Goal: Task Accomplishment & Management: Manage account settings

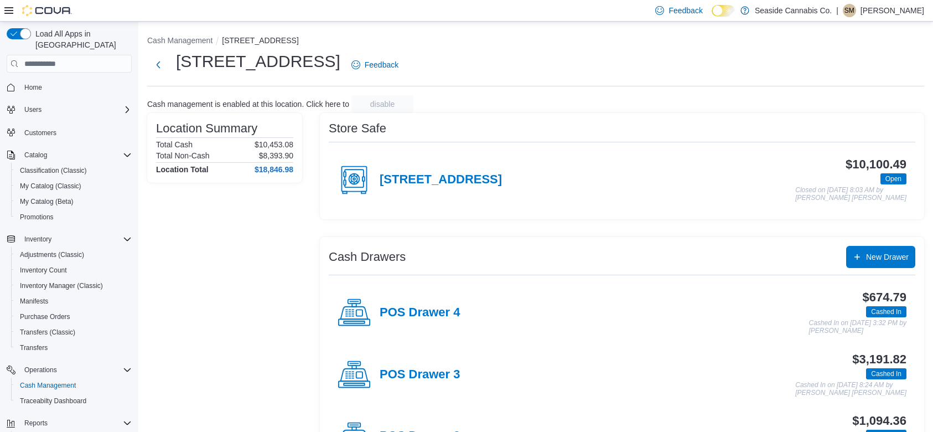
scroll to position [261, 0]
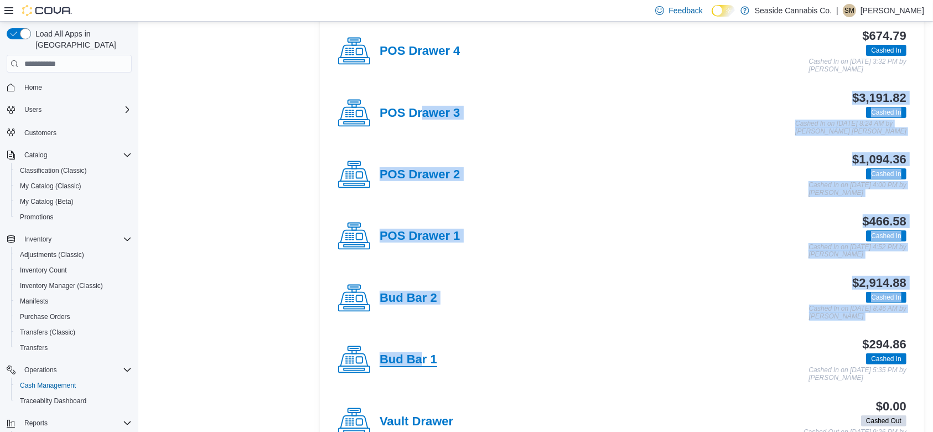
click at [395, 364] on h4 "Bud Bar 1" at bounding box center [409, 359] width 58 height 14
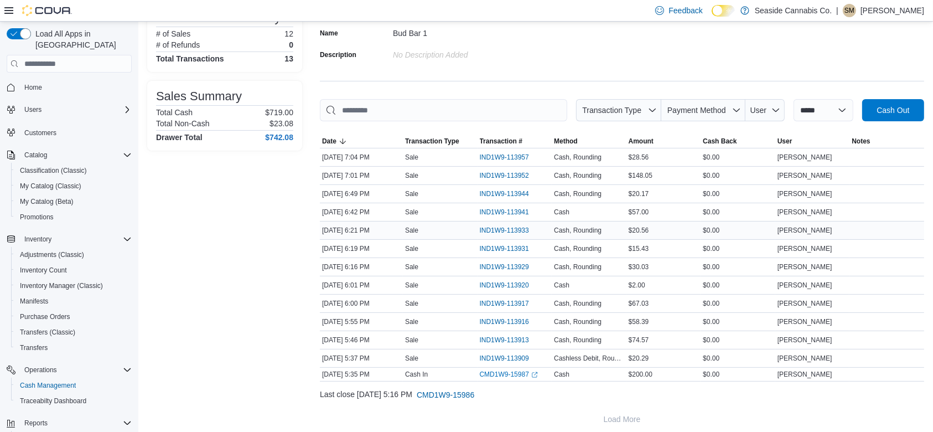
scroll to position [99, 0]
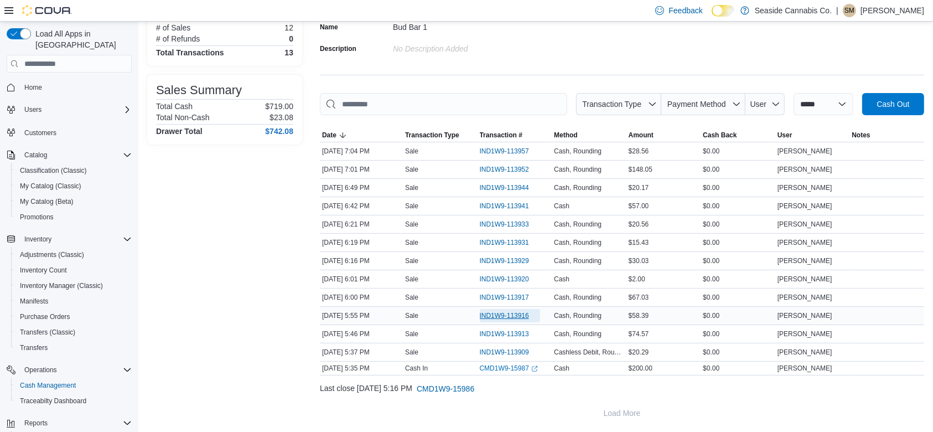
click at [496, 312] on span "IND1W9-113916" at bounding box center [504, 315] width 49 height 9
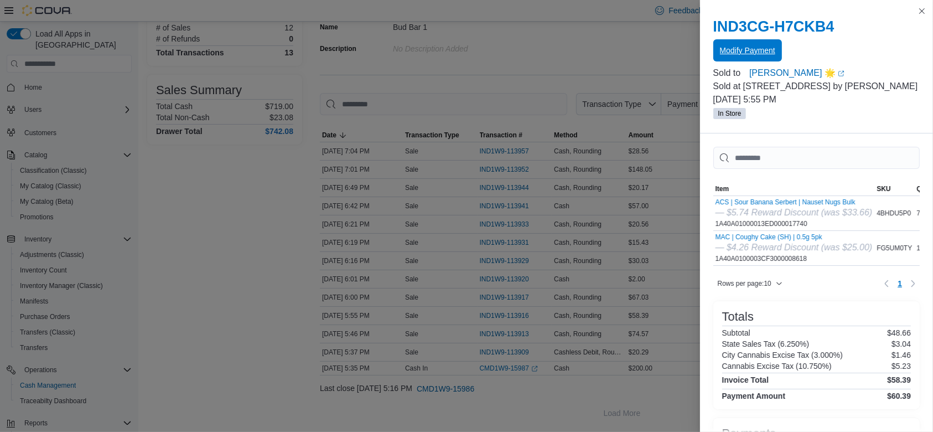
click at [757, 56] on span "Modify Payment" at bounding box center [747, 50] width 55 height 22
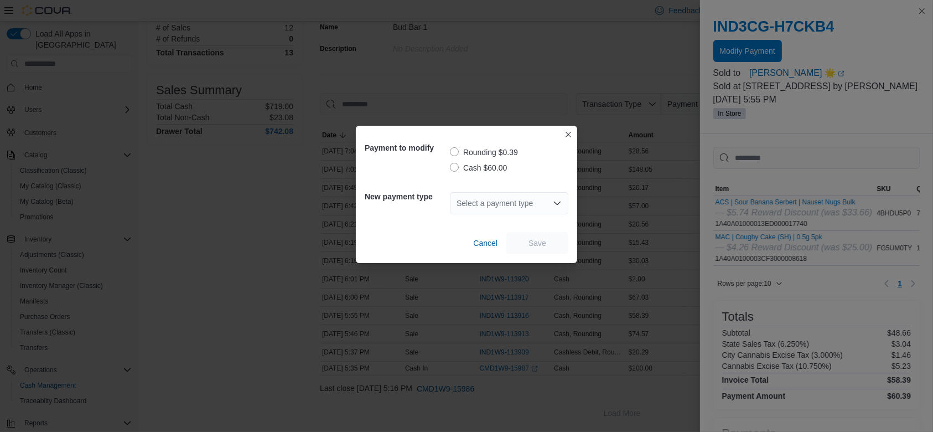
click at [489, 205] on div "Select a payment type" at bounding box center [509, 203] width 118 height 22
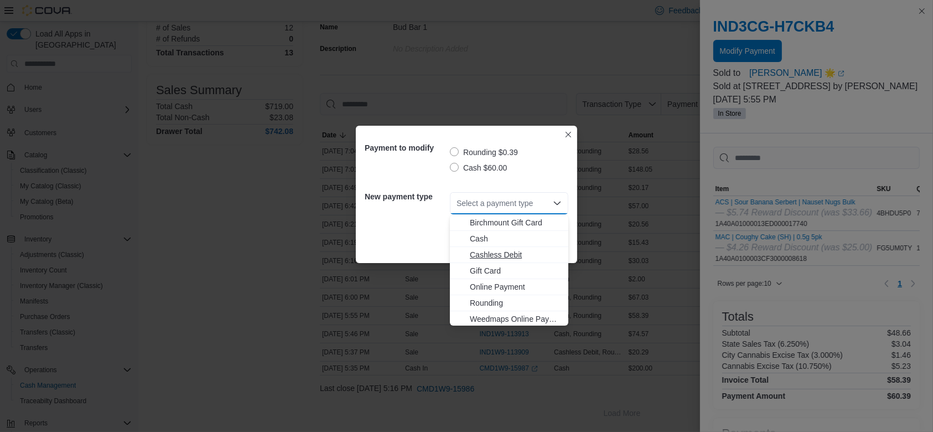
click at [486, 256] on span "Cashless Debit" at bounding box center [516, 254] width 92 height 11
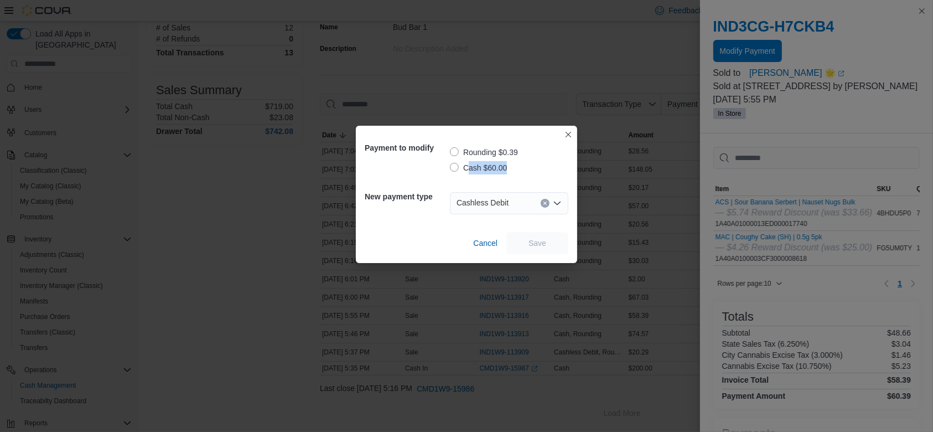
drag, startPoint x: 466, startPoint y: 168, endPoint x: 478, endPoint y: 178, distance: 15.7
click at [478, 178] on div "Rounding $0.39 Cash $60.00" at bounding box center [509, 159] width 118 height 44
click at [451, 167] on label "Cash $60.00" at bounding box center [478, 167] width 57 height 13
click at [544, 241] on span "Save" at bounding box center [537, 242] width 18 height 11
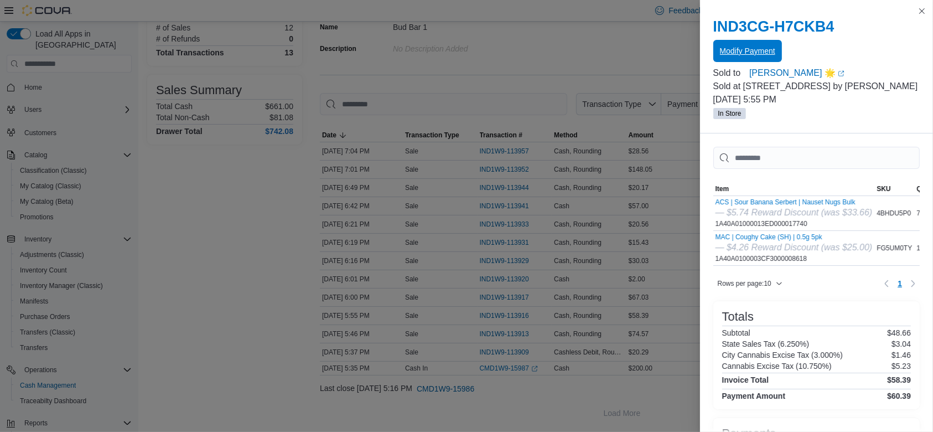
scroll to position [0, 0]
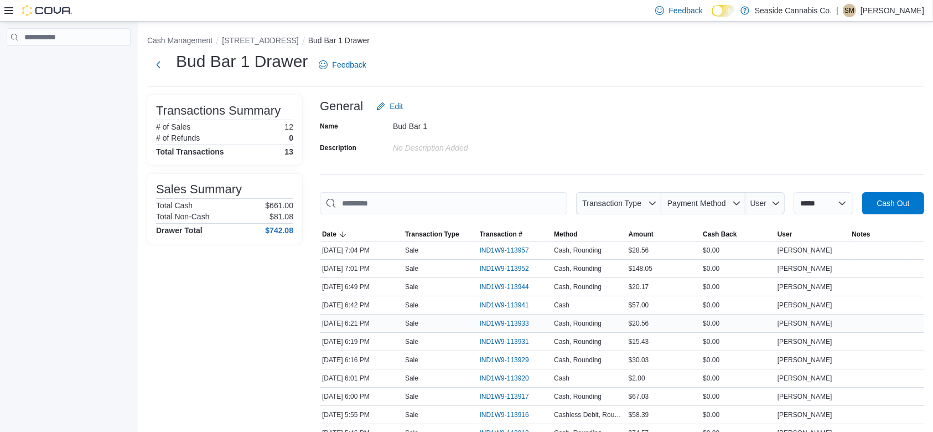
scroll to position [99, 0]
